Goal: Task Accomplishment & Management: Complete application form

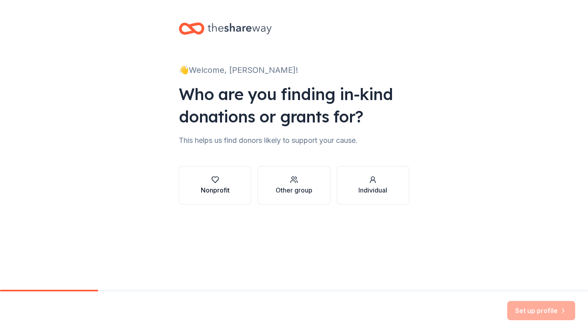
click at [230, 180] on button "Nonprofit" at bounding box center [215, 185] width 72 height 38
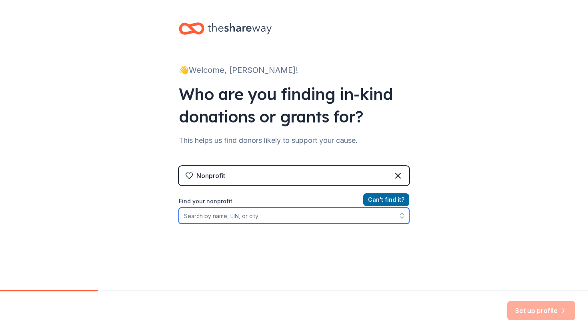
click at [239, 217] on input "Find your nonprofit" at bounding box center [294, 215] width 230 height 16
paste input "956002781"
type input "956002781"
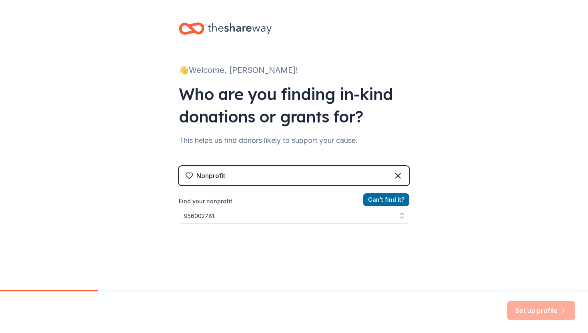
click at [461, 228] on div "👋 Welcome, Kimberly! Who are you finding in-kind donations or grants for? This …" at bounding box center [294, 171] width 588 height 342
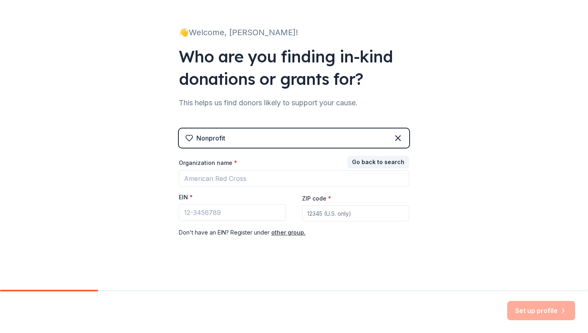
scroll to position [40, 0]
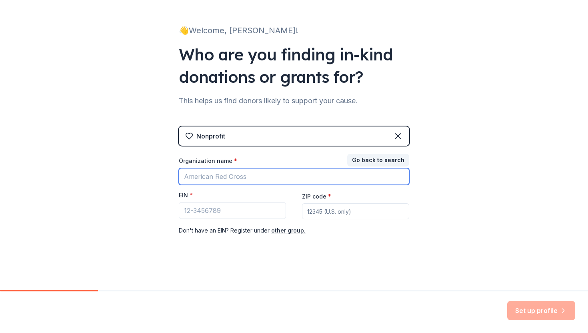
click at [276, 174] on input "Organization name *" at bounding box center [294, 176] width 230 height 17
type input "B"
type input "San Diego Unified School District"
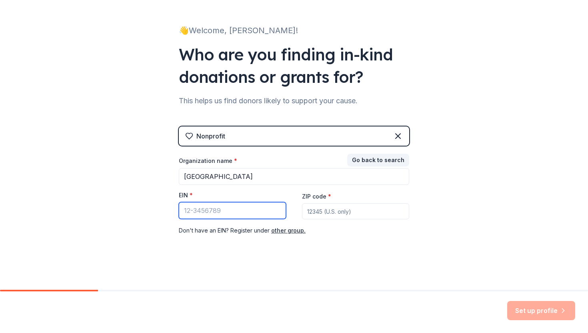
click at [250, 211] on input "EIN *" at bounding box center [232, 210] width 107 height 17
paste input "95-6002781"
type input "95-6002781"
click at [330, 210] on input "ZIP code *" at bounding box center [355, 211] width 107 height 16
type input "92113"
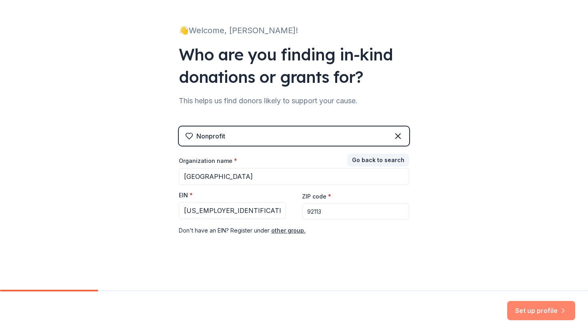
click at [533, 307] on button "Set up profile" at bounding box center [541, 310] width 68 height 19
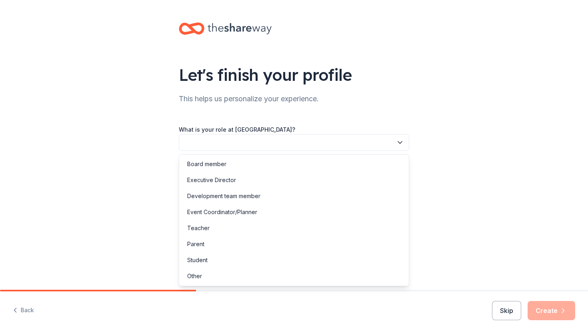
click at [337, 139] on button "button" at bounding box center [294, 142] width 230 height 17
click at [217, 229] on div "Teacher" at bounding box center [294, 228] width 226 height 16
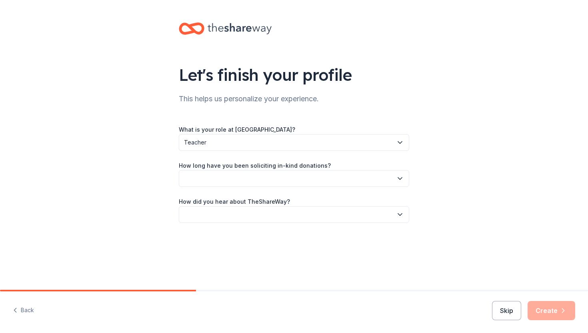
click at [276, 172] on button "button" at bounding box center [294, 178] width 230 height 17
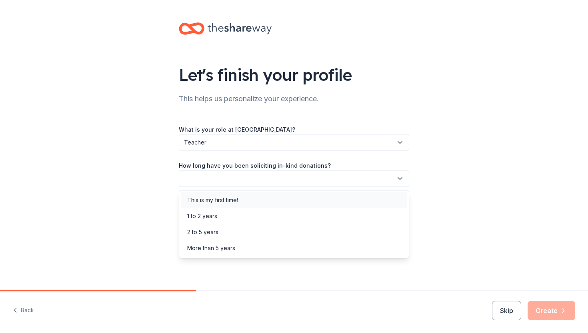
click at [232, 204] on div "This is my first time!" at bounding box center [212, 200] width 51 height 10
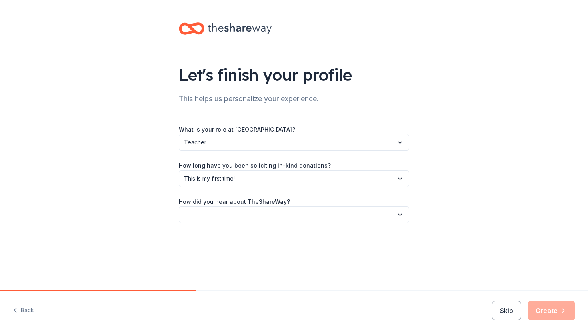
click at [237, 215] on button "button" at bounding box center [294, 214] width 230 height 17
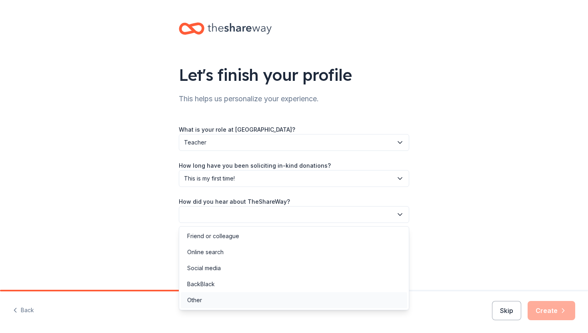
click at [203, 299] on div "Other" at bounding box center [294, 300] width 226 height 16
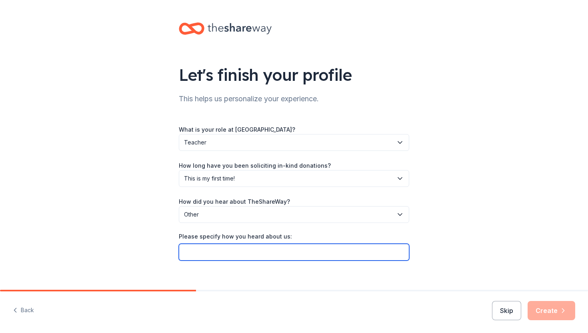
click at [307, 252] on input "Please specify how you heard about us:" at bounding box center [294, 251] width 230 height 17
type input "google search"
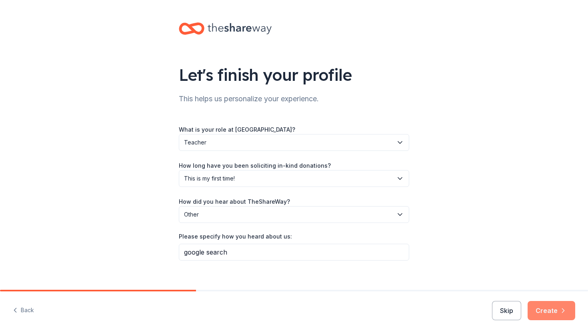
click at [548, 315] on button "Create" at bounding box center [551, 310] width 48 height 19
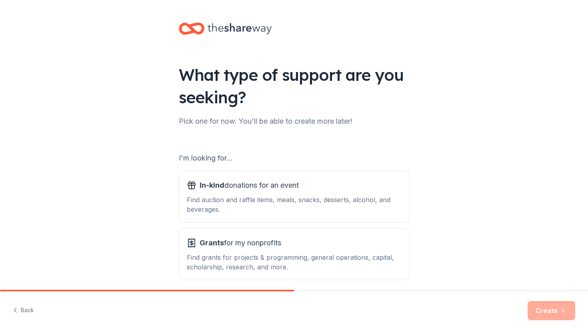
scroll to position [33, 0]
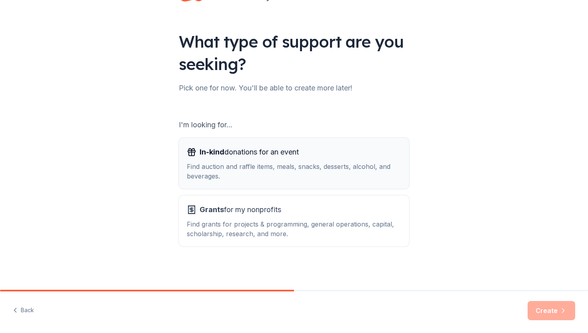
click at [262, 159] on div "In-kind donations for an event Find auction and raffle items, meals, snacks, de…" at bounding box center [294, 163] width 214 height 35
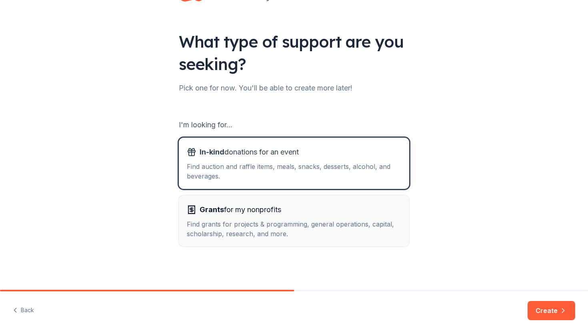
click at [249, 211] on span "Grants for my nonprofits" at bounding box center [241, 209] width 82 height 13
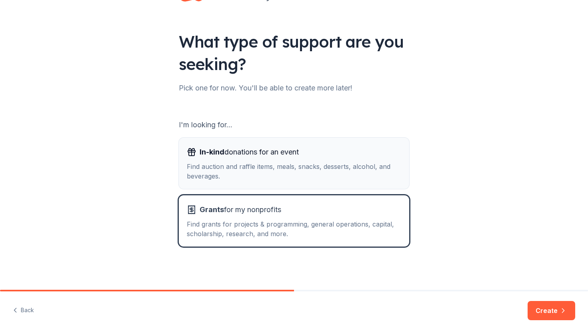
click at [281, 140] on button "In-kind donations for an event Find auction and raffle items, meals, snacks, de…" at bounding box center [294, 163] width 230 height 51
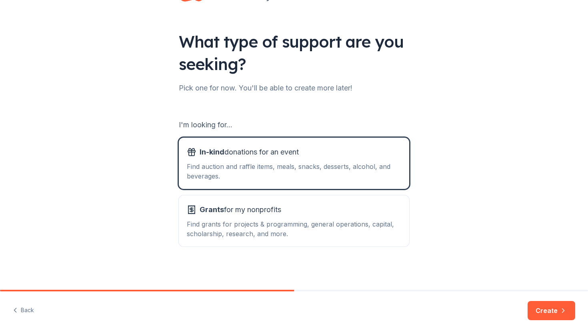
click at [540, 309] on button "Create" at bounding box center [551, 310] width 48 height 19
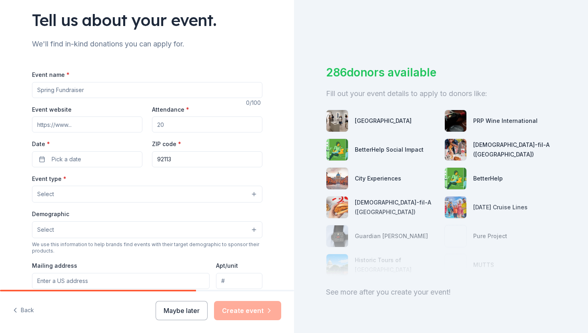
scroll to position [65, 0]
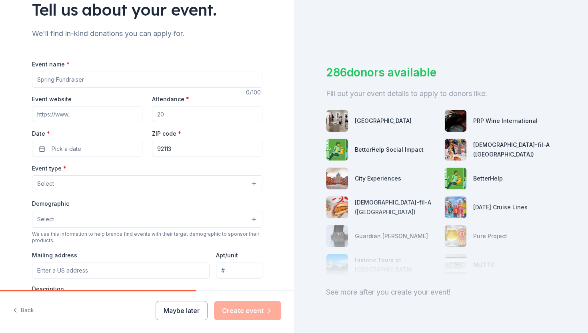
click at [171, 79] on input "Event name *" at bounding box center [147, 80] width 230 height 16
type input "Attendance Incentives"
click at [115, 113] on input "Event website" at bounding box center [87, 114] width 110 height 16
paste input "https://baker.sandiegounified.org/"
type input "https://baker.sandiegounified.org/"
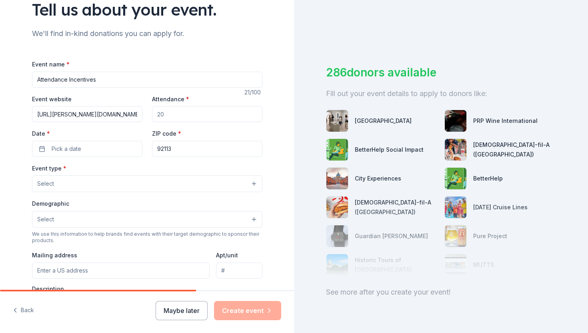
click at [183, 116] on input "Attendance *" at bounding box center [207, 114] width 110 height 16
type input "2"
type input "307"
click at [74, 142] on button "Pick a date" at bounding box center [87, 149] width 110 height 16
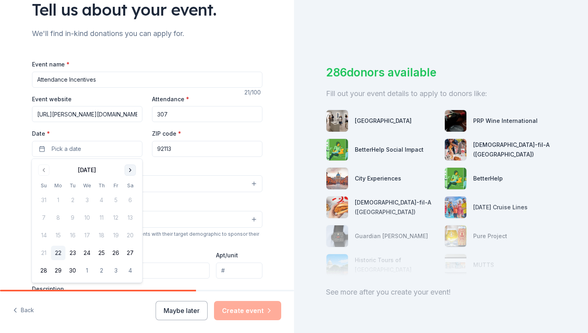
click at [128, 170] on button "Go to next month" at bounding box center [130, 169] width 11 height 11
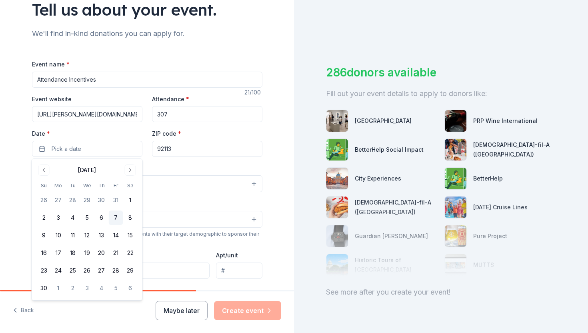
click at [110, 217] on button "7" at bounding box center [116, 217] width 14 height 14
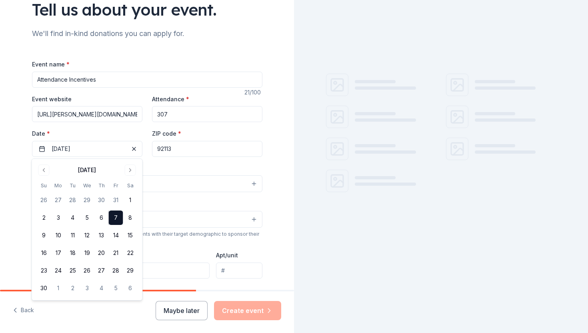
click at [176, 168] on div "Event type * Select" at bounding box center [147, 177] width 230 height 29
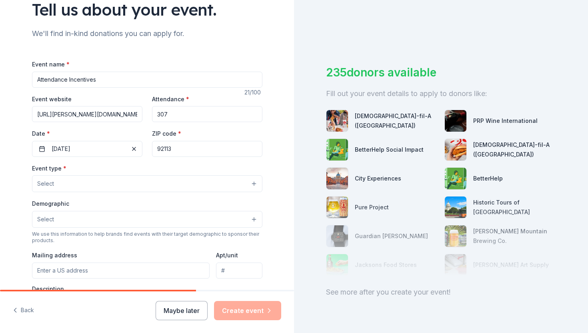
click at [102, 186] on button "Select" at bounding box center [147, 183] width 230 height 17
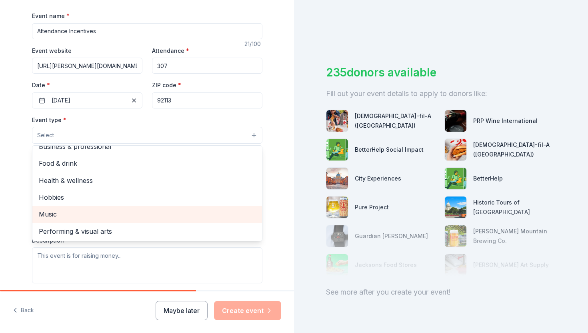
scroll to position [0, 0]
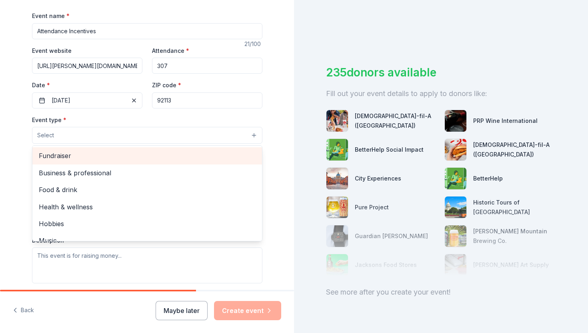
click at [93, 154] on span "Fundraiser" at bounding box center [147, 155] width 217 height 10
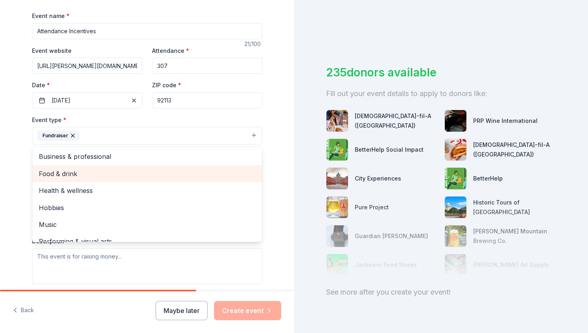
click at [72, 174] on span "Food & drink" at bounding box center [147, 173] width 217 height 10
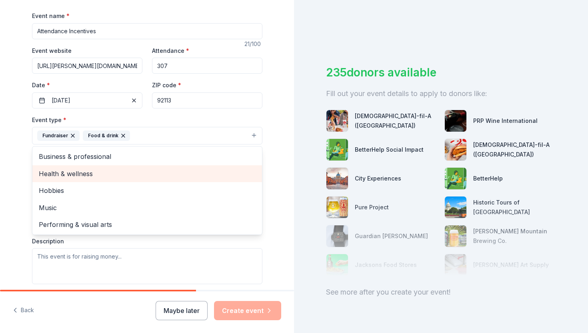
click at [72, 174] on span "Health & wellness" at bounding box center [147, 173] width 217 height 10
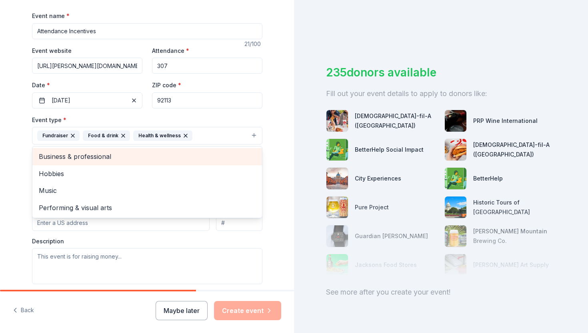
click at [83, 155] on span "Business & professional" at bounding box center [147, 156] width 217 height 10
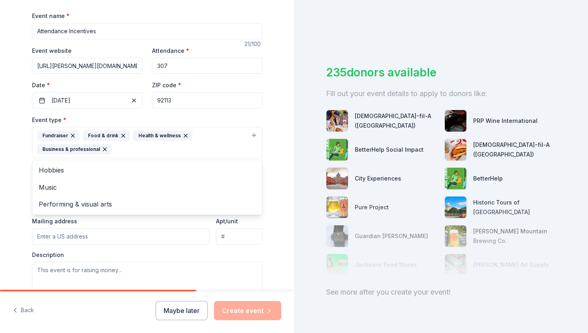
click at [20, 205] on div "Tell us about your event. We'll find in-kind donations you can apply for. Event…" at bounding box center [147, 159] width 256 height 547
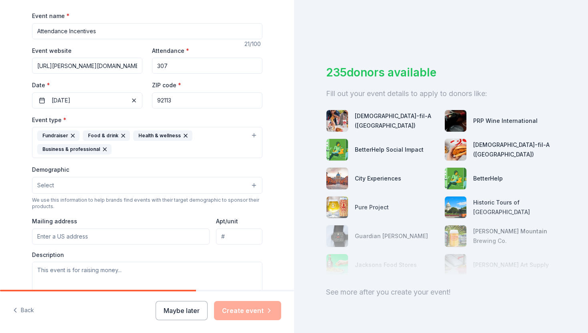
click at [71, 184] on button "Select" at bounding box center [147, 185] width 230 height 17
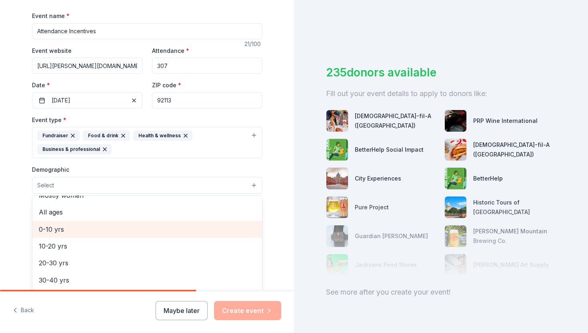
scroll to position [52, 0]
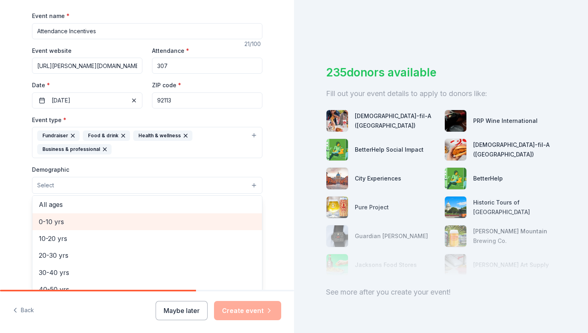
click at [65, 223] on span "0-10 yrs" at bounding box center [147, 221] width 217 height 10
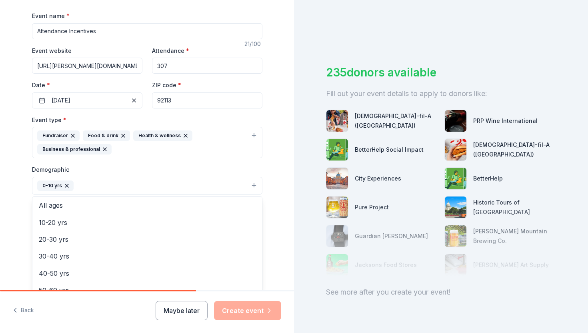
click at [6, 245] on div "Tell us about your event. We'll find in-kind donations you can apply for. Event…" at bounding box center [147, 159] width 294 height 547
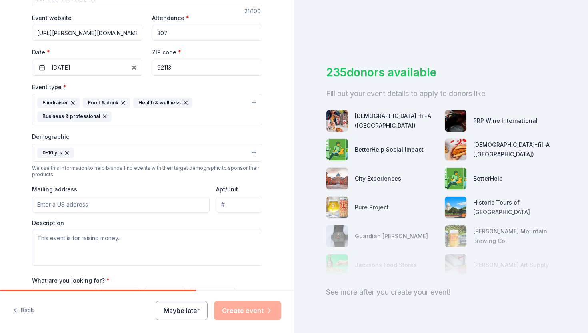
scroll to position [148, 0]
click at [63, 201] on input "Mailing address" at bounding box center [121, 203] width 178 height 16
type input "4041 T Street"
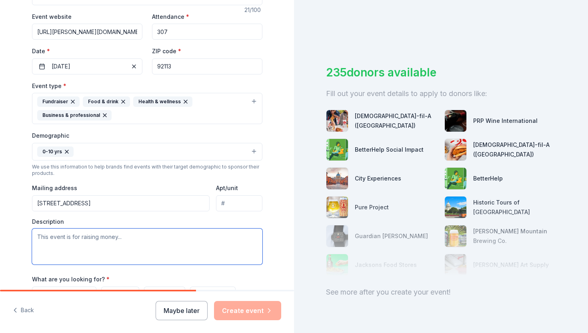
click at [130, 243] on textarea at bounding box center [147, 246] width 230 height 36
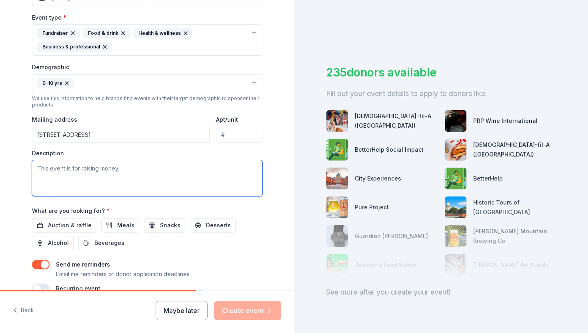
scroll to position [219, 0]
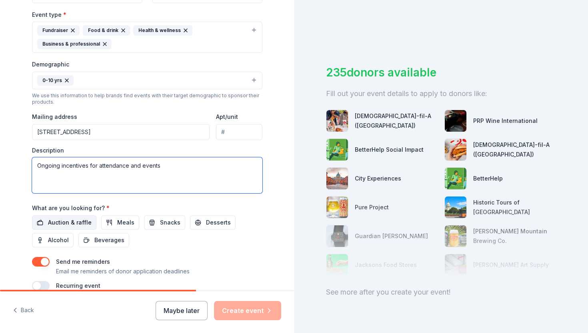
type textarea "Ongoing incentives for attendance and events"
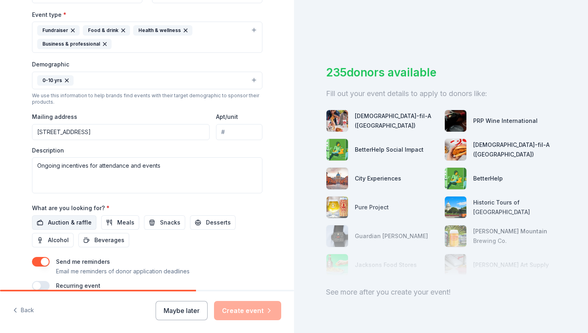
click at [75, 220] on span "Auction & raffle" at bounding box center [70, 222] width 44 height 10
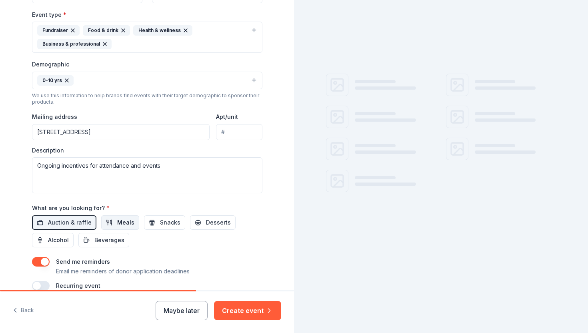
click at [114, 222] on button "Meals" at bounding box center [120, 222] width 38 height 14
click at [163, 219] on span "Snacks" at bounding box center [170, 222] width 20 height 10
click at [198, 219] on button "Desserts" at bounding box center [213, 222] width 46 height 14
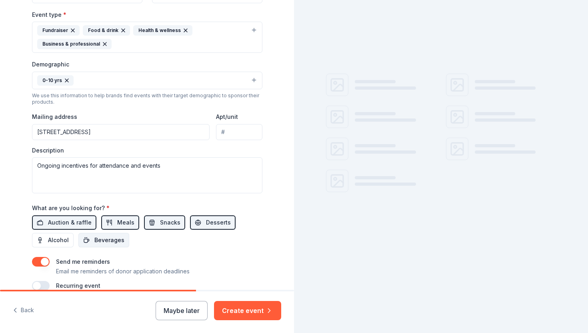
click at [107, 233] on button "Beverages" at bounding box center [103, 240] width 51 height 14
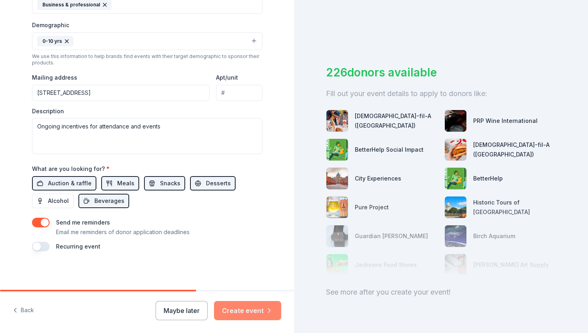
click at [242, 311] on button "Create event" at bounding box center [247, 310] width 67 height 19
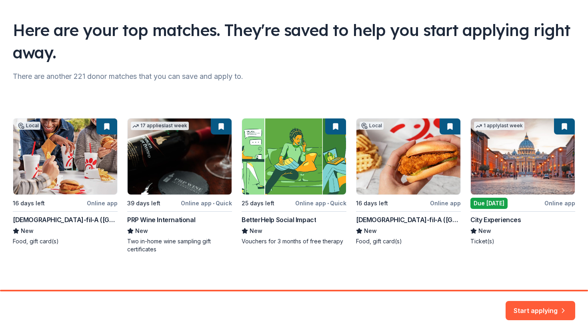
scroll to position [47, 0]
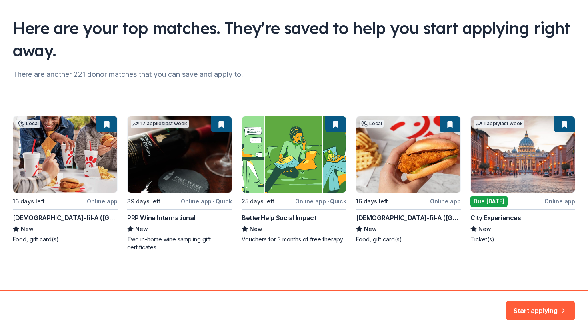
click at [412, 154] on div "Local 16 days left Online app Chick-fil-A (San Diego Carmel Mountain) New Food,…" at bounding box center [294, 183] width 562 height 135
click at [386, 217] on div "Local 16 days left Online app Chick-fil-A (San Diego Carmel Mountain) New Food,…" at bounding box center [294, 183] width 562 height 135
click at [522, 303] on button "Start applying" at bounding box center [540, 305] width 70 height 19
click at [383, 225] on div "Local 16 days left Online app Chick-fil-A (San Diego Carmel Mountain) New Food,…" at bounding box center [294, 183] width 562 height 135
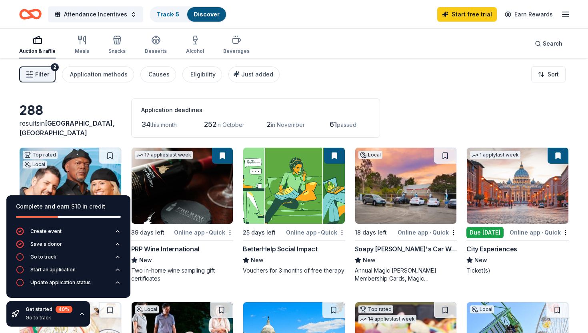
click at [307, 48] on div "Auction & raffle Meals Snacks Desserts Alcohol Beverages Search" at bounding box center [293, 44] width 549 height 30
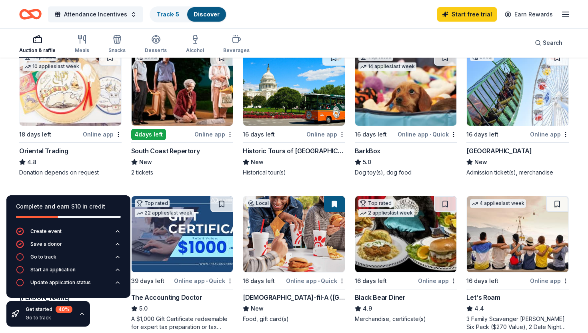
scroll to position [253, 0]
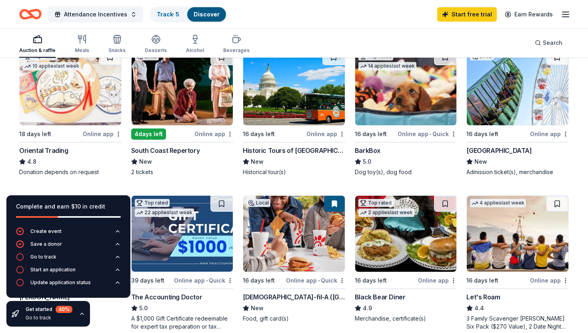
click at [282, 105] on img at bounding box center [294, 87] width 102 height 76
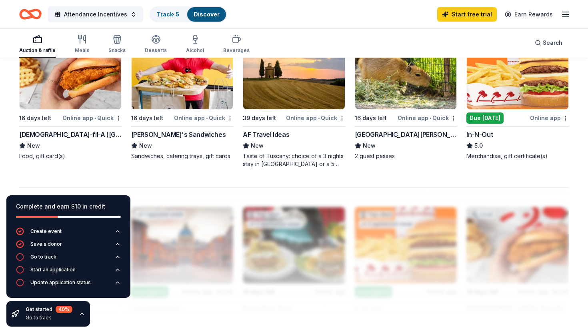
scroll to position [569, 0]
click at [241, 190] on div at bounding box center [293, 252] width 549 height 128
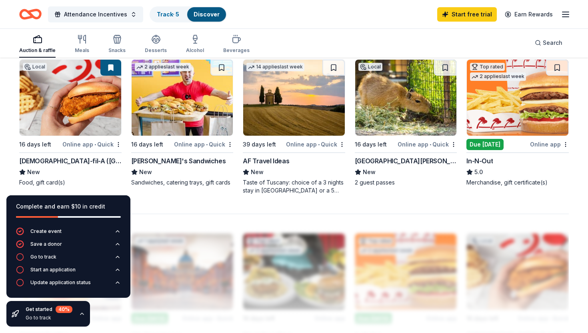
scroll to position [543, 0]
click at [60, 108] on img at bounding box center [71, 98] width 102 height 76
click at [20, 257] on icon "button" at bounding box center [20, 257] width 8 height 8
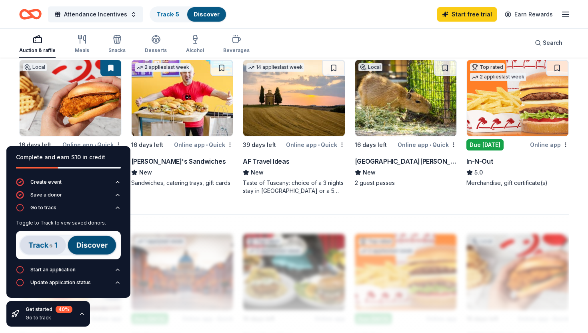
click at [44, 247] on img at bounding box center [68, 245] width 105 height 28
click at [89, 245] on img at bounding box center [68, 245] width 105 height 28
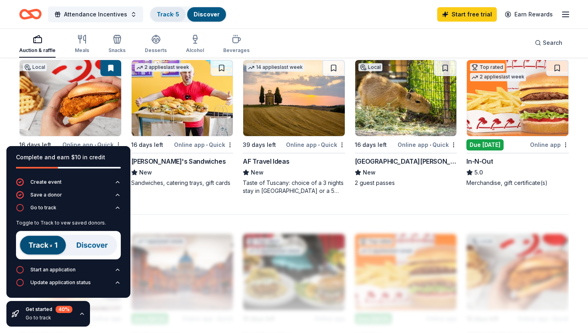
click at [167, 13] on link "Track · 5" at bounding box center [168, 14] width 22 height 7
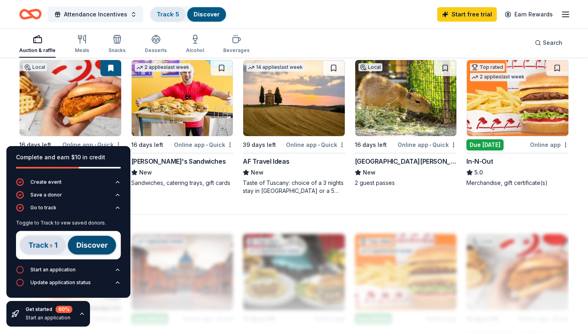
click at [164, 14] on link "Track · 5" at bounding box center [168, 14] width 22 height 7
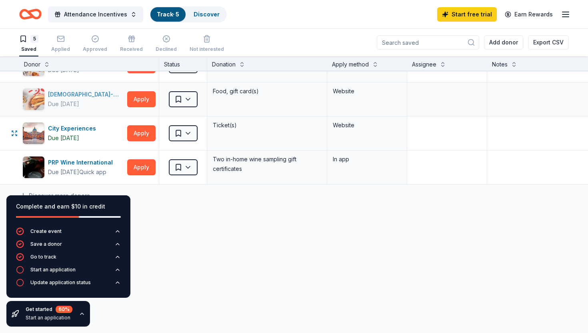
scroll to position [59, 0]
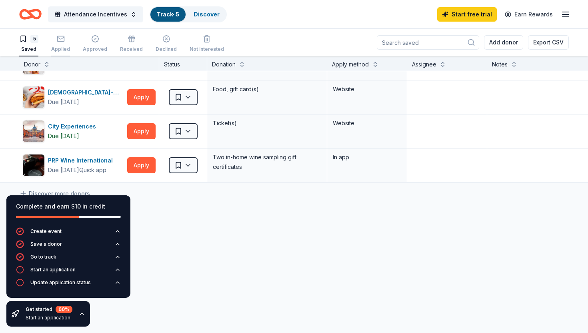
click at [61, 48] on div "Applied" at bounding box center [60, 49] width 19 height 6
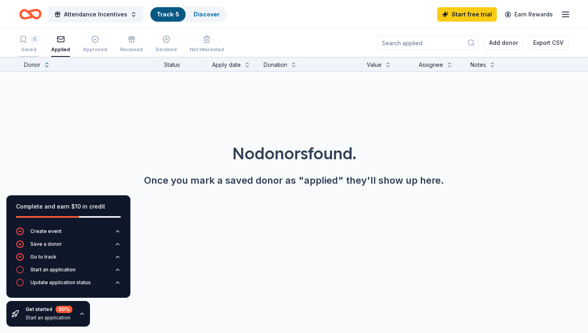
click at [36, 45] on div "5 Saved" at bounding box center [28, 44] width 19 height 18
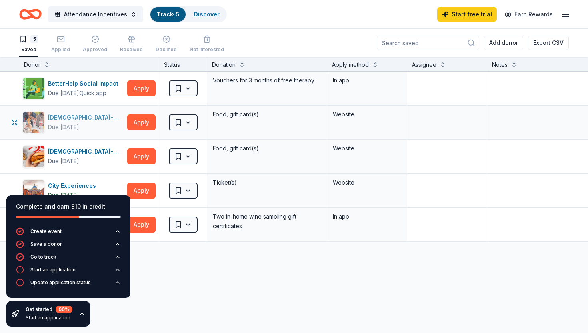
click at [79, 116] on div "Chick-fil-A (San Diego Carmel Mountain)" at bounding box center [86, 118] width 76 height 10
click at [84, 153] on div "Chick-fil-A (San Diego Sports Arena)" at bounding box center [86, 152] width 76 height 10
click at [58, 41] on icon "button" at bounding box center [61, 39] width 8 height 8
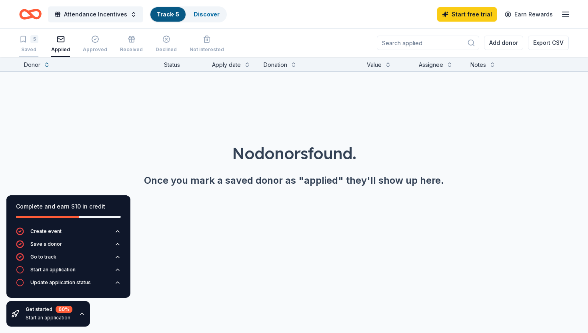
click at [37, 46] on div "5 Saved" at bounding box center [28, 44] width 19 height 18
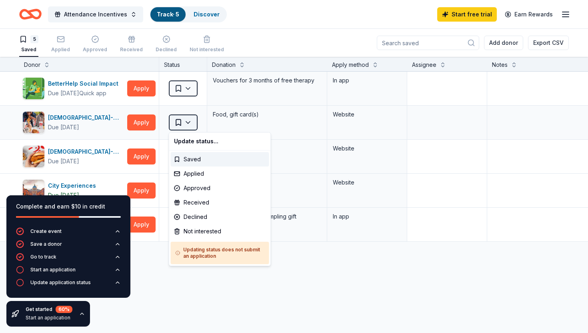
click at [188, 121] on html "Attendance Incentives Track · 5 Discover Start free trial Earn Rewards 5 Saved …" at bounding box center [294, 166] width 588 height 333
click at [163, 151] on html "Attendance Incentives Track · 5 Discover Start free trial Earn Rewards 5 Saved …" at bounding box center [294, 166] width 588 height 333
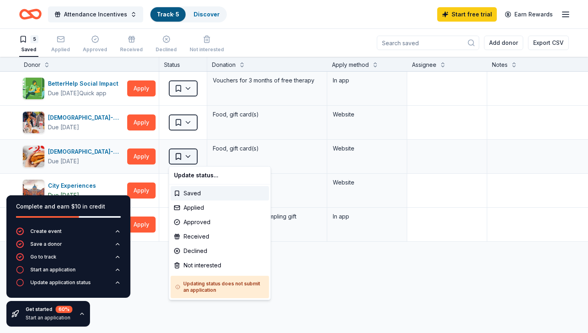
click at [194, 154] on html "Attendance Incentives Track · 5 Discover Start free trial Earn Rewards 5 Saved …" at bounding box center [294, 166] width 588 height 333
click at [198, 210] on div "Applied" at bounding box center [220, 207] width 98 height 14
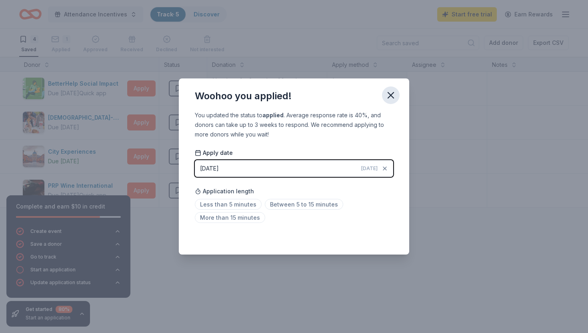
click at [389, 95] on icon "button" at bounding box center [390, 95] width 11 height 11
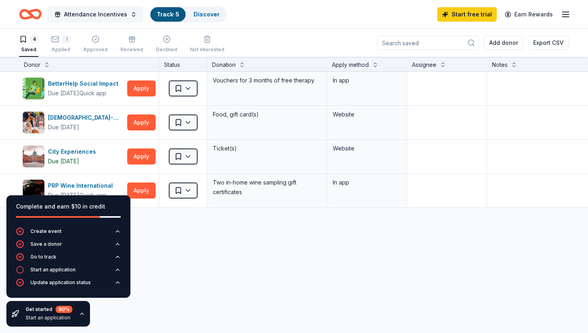
click at [81, 13] on span "Attendance Incentives" at bounding box center [95, 15] width 63 height 10
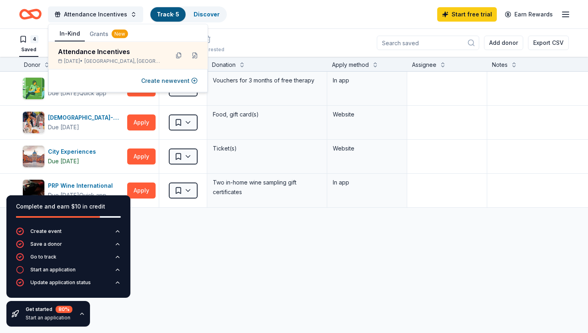
click at [249, 18] on div "Attendance Incentives Track · 5 Discover Start free trial Earn Rewards" at bounding box center [293, 14] width 549 height 19
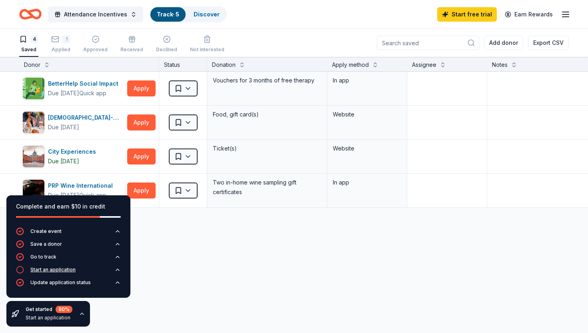
click at [51, 269] on div "Start an application" at bounding box center [52, 269] width 45 height 6
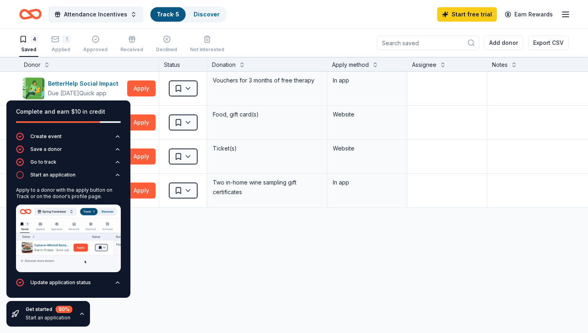
click at [71, 239] on img at bounding box center [68, 238] width 105 height 68
click at [170, 243] on div "BetterHelp Social Impact Due in 25 days Quick app Apply Saved Vouchers for 3 mo…" at bounding box center [313, 215] width 626 height 286
click at [116, 281] on icon "button" at bounding box center [117, 282] width 6 height 6
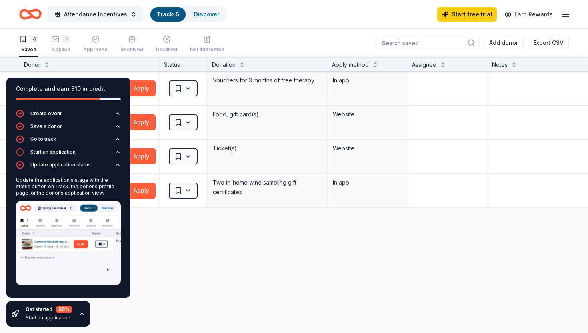
click at [118, 150] on icon "button" at bounding box center [117, 152] width 6 height 6
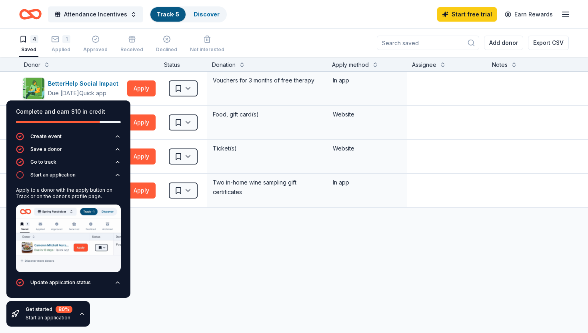
click at [182, 243] on div "BetterHelp Social Impact Due in 25 days Quick app Apply Saved Vouchers for 3 mo…" at bounding box center [313, 215] width 626 height 286
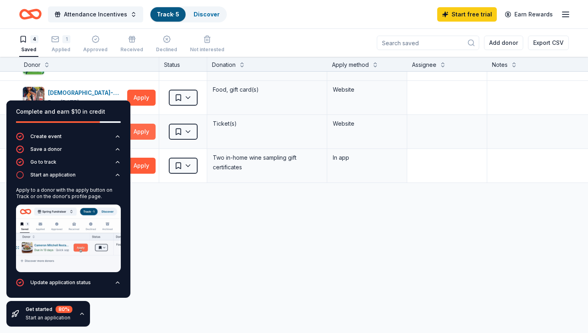
click at [147, 133] on button "Apply" at bounding box center [141, 132] width 28 height 16
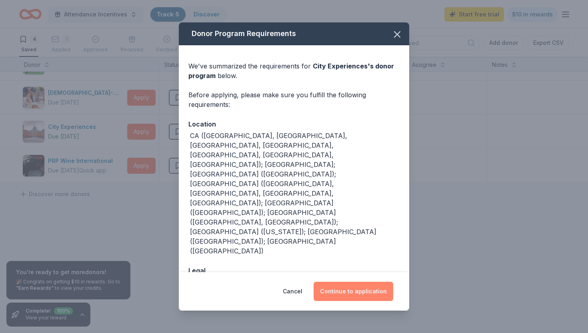
click at [344, 282] on button "Continue to application" at bounding box center [353, 290] width 80 height 19
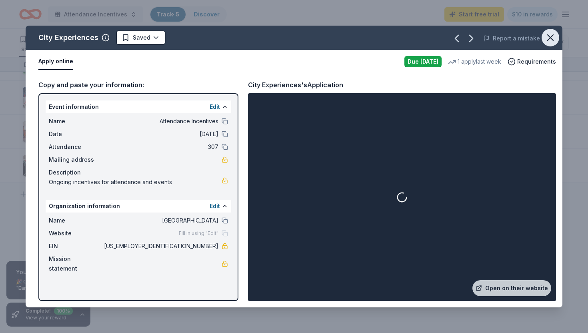
click at [552, 38] on icon "button" at bounding box center [550, 37] width 11 height 11
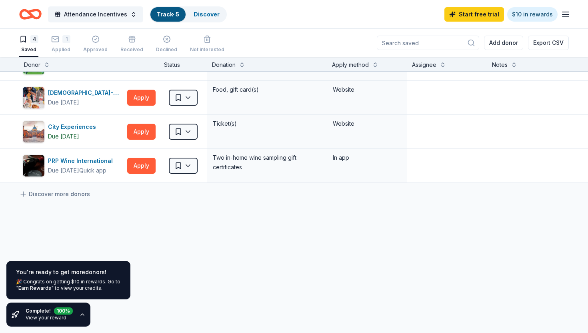
click at [46, 317] on link "View your reward" at bounding box center [46, 317] width 41 height 6
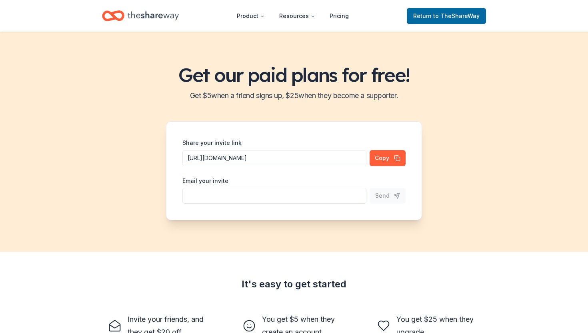
click at [142, 11] on icon "Home" at bounding box center [153, 16] width 51 height 16
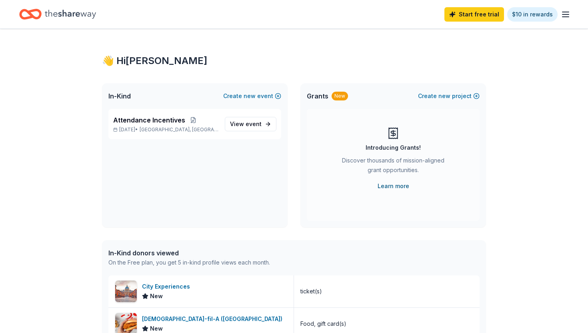
click at [389, 187] on link "Learn more" at bounding box center [393, 186] width 32 height 10
click at [128, 59] on div "👋 Hi Kimberly" at bounding box center [294, 60] width 384 height 13
click at [66, 18] on icon "Home" at bounding box center [70, 14] width 51 height 16
click at [565, 14] on line "button" at bounding box center [565, 14] width 6 height 0
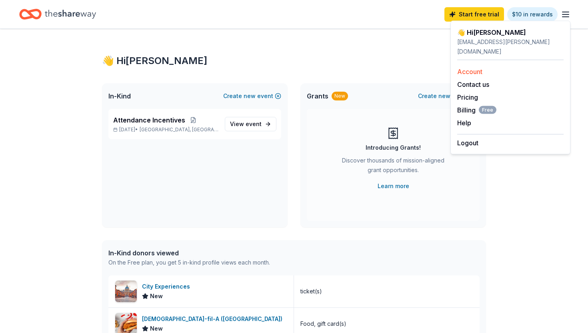
click at [469, 68] on link "Account" at bounding box center [469, 72] width 25 height 8
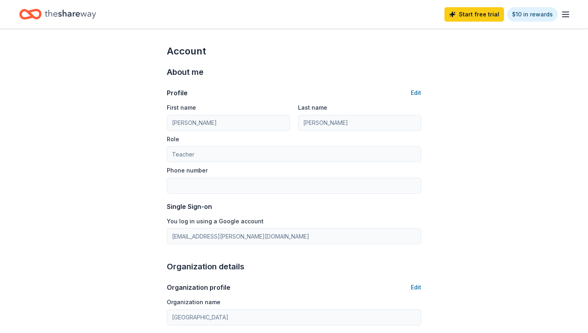
click at [68, 18] on icon "Home" at bounding box center [70, 14] width 51 height 16
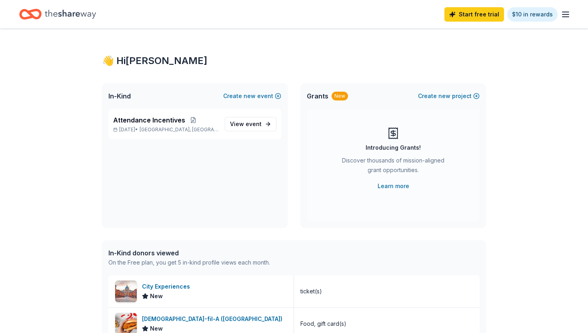
click at [67, 14] on icon "Home" at bounding box center [70, 14] width 51 height 16
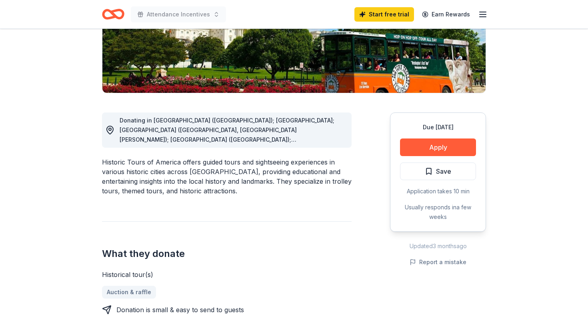
scroll to position [151, 0]
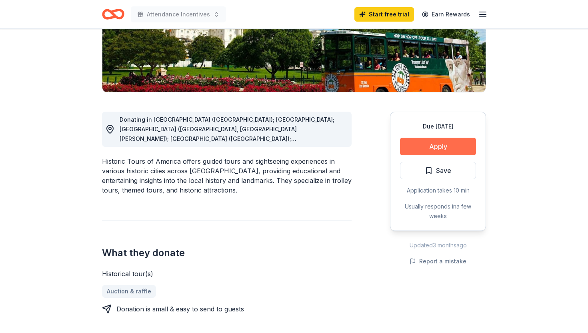
click at [419, 147] on button "Apply" at bounding box center [438, 147] width 76 height 18
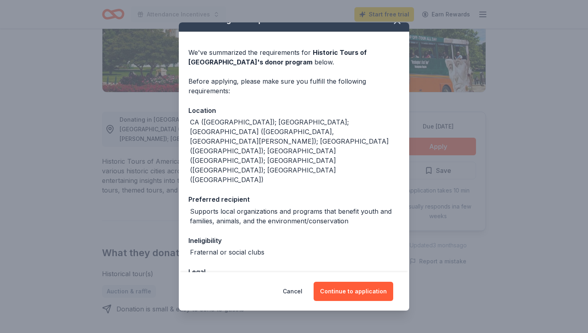
scroll to position [24, 0]
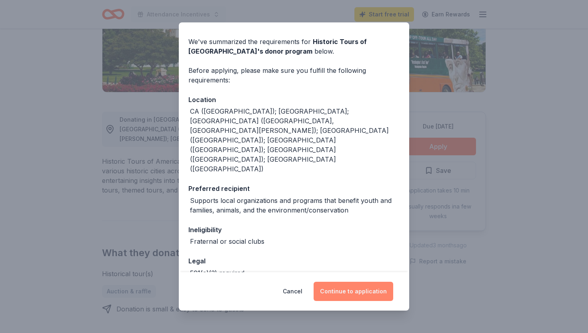
click at [344, 295] on button "Continue to application" at bounding box center [353, 290] width 80 height 19
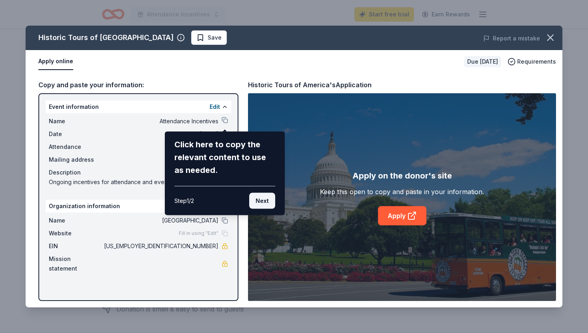
click at [262, 200] on button "Next" at bounding box center [262, 201] width 26 height 16
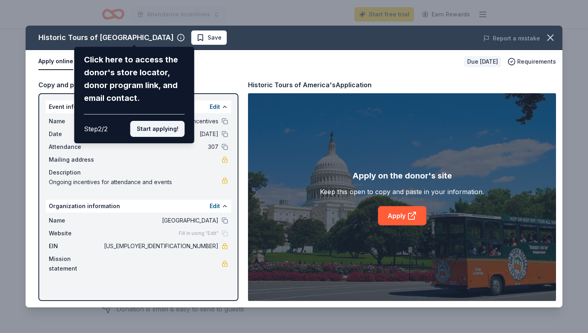
click at [164, 128] on button "Start applying!" at bounding box center [157, 129] width 54 height 16
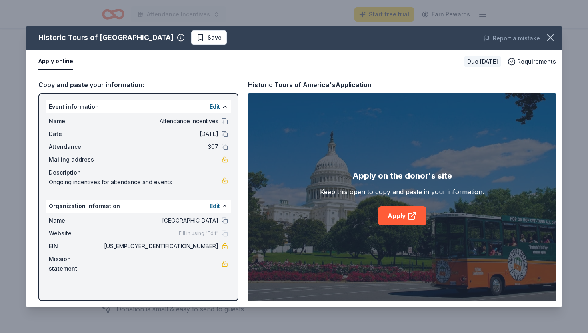
click at [410, 216] on div "Historic Tours of America Save Report a mistake Apply online Due in 16 days Req…" at bounding box center [294, 166] width 537 height 281
click at [389, 217] on link "Apply" at bounding box center [402, 215] width 48 height 19
click at [551, 38] on icon "button" at bounding box center [550, 38] width 6 height 6
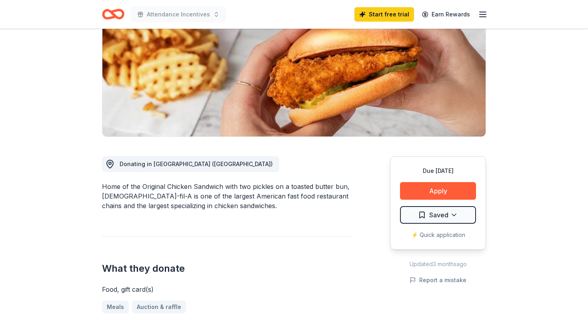
scroll to position [145, 0]
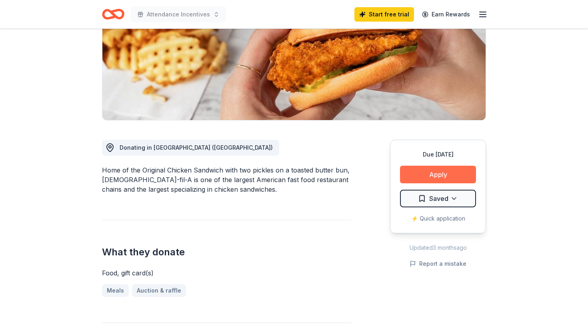
click at [422, 166] on button "Apply" at bounding box center [438, 175] width 76 height 18
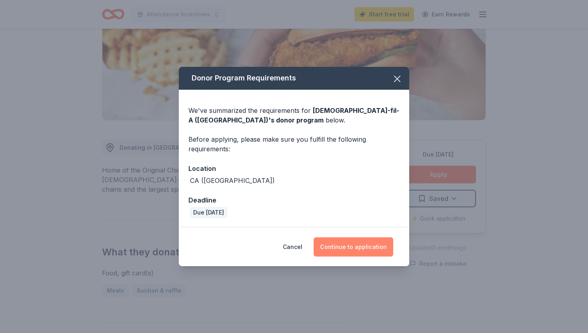
click at [346, 247] on button "Continue to application" at bounding box center [353, 246] width 80 height 19
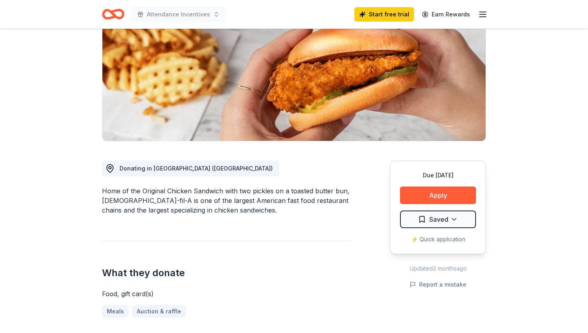
scroll to position [125, 0]
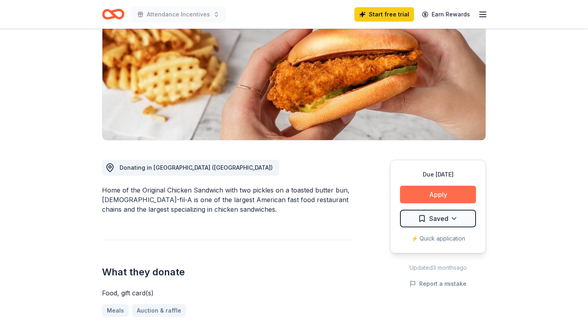
click at [431, 186] on button "Apply" at bounding box center [438, 195] width 76 height 18
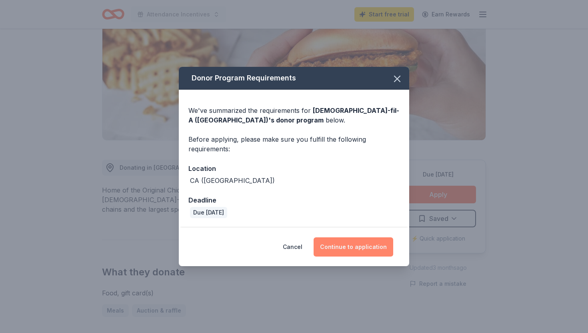
click at [353, 244] on button "Continue to application" at bounding box center [353, 246] width 80 height 19
